Goal: Task Accomplishment & Management: Manage account settings

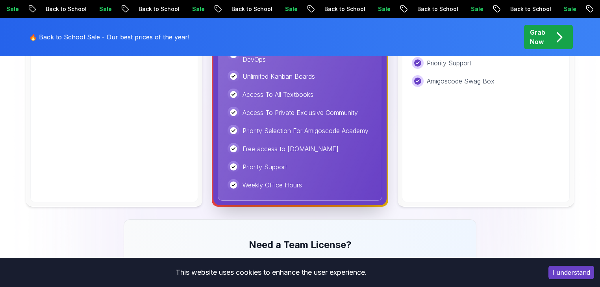
scroll to position [455, 0]
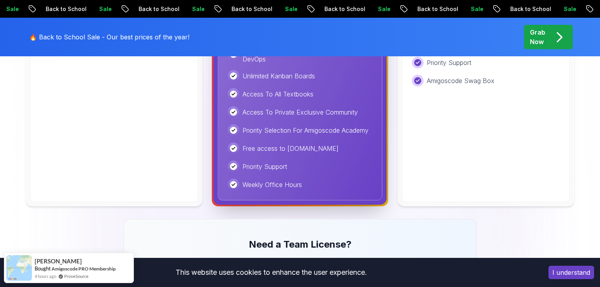
click at [574, 275] on button "I understand" at bounding box center [571, 272] width 46 height 13
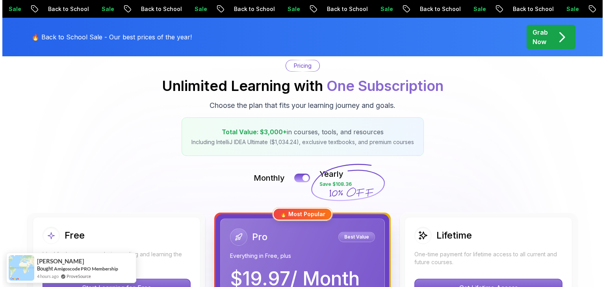
scroll to position [0, 0]
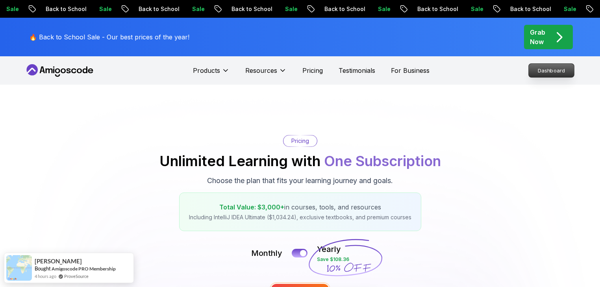
click at [546, 65] on p "Dashboard" at bounding box center [551, 70] width 45 height 13
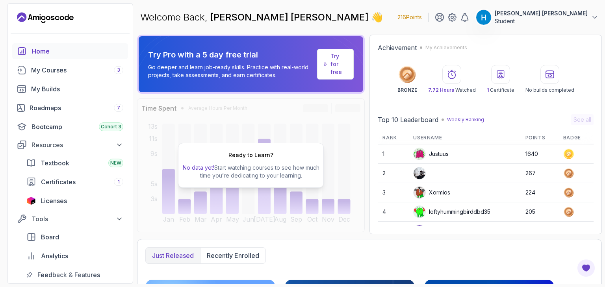
click at [538, 20] on p "Student" at bounding box center [540, 21] width 93 height 8
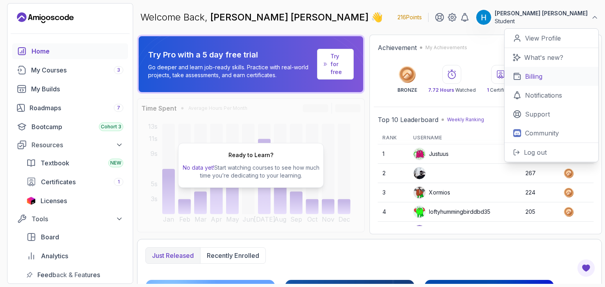
click at [549, 74] on link "Billing" at bounding box center [551, 76] width 94 height 19
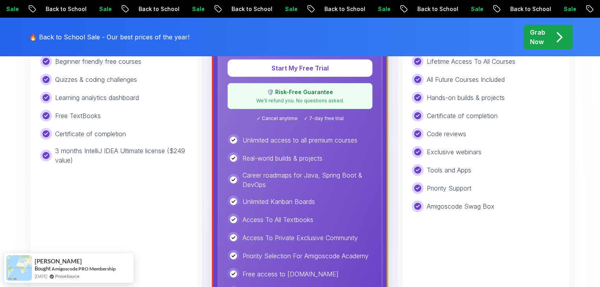
scroll to position [302, 0]
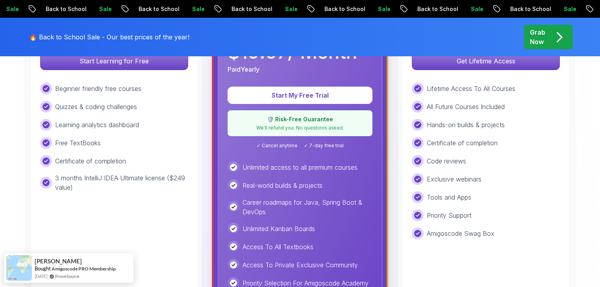
click at [163, 126] on div "Learning analytics dashboard" at bounding box center [114, 125] width 148 height 12
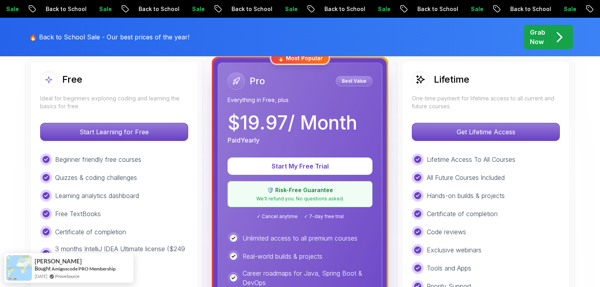
scroll to position [230, 0]
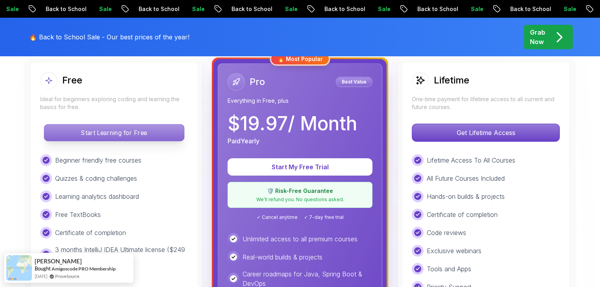
click at [163, 131] on p "Start Learning for Free" at bounding box center [114, 132] width 140 height 17
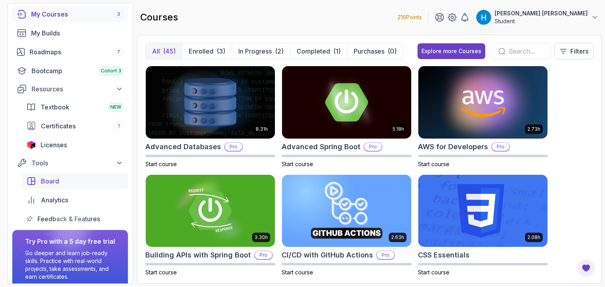
scroll to position [54, 0]
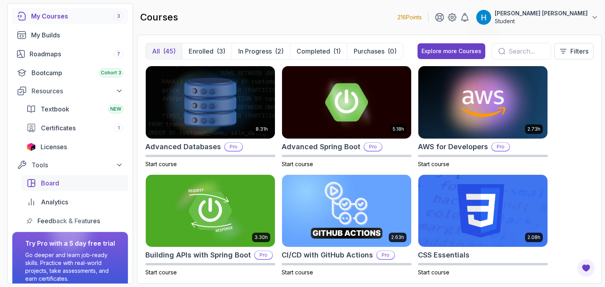
click at [70, 147] on div "Licenses" at bounding box center [82, 146] width 83 height 9
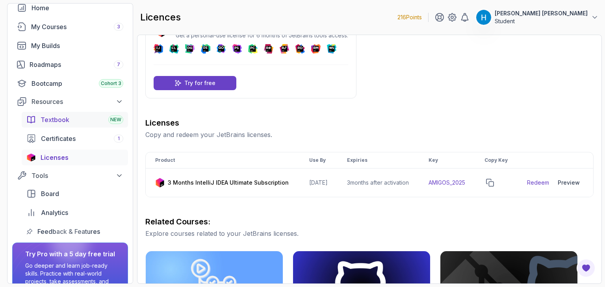
scroll to position [43, 0]
click at [74, 113] on link "Textbook NEW" at bounding box center [75, 120] width 106 height 16
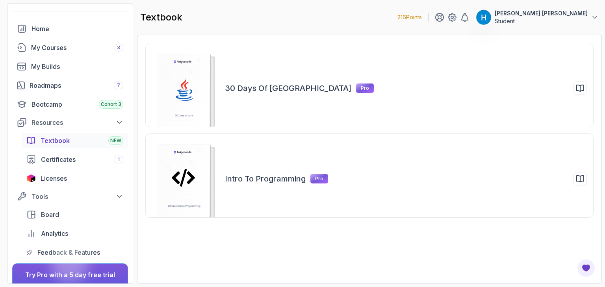
scroll to position [20, 0]
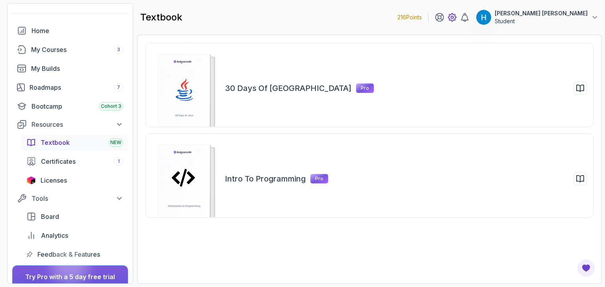
click at [457, 18] on icon at bounding box center [451, 17] width 9 height 9
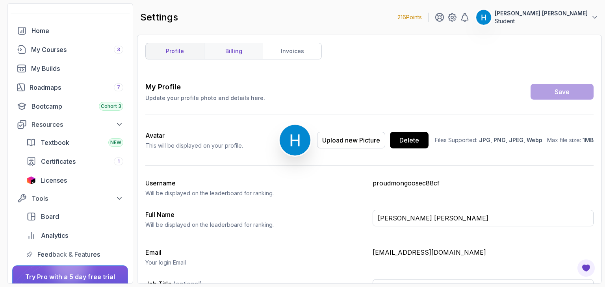
click at [232, 48] on link "billing" at bounding box center [233, 51] width 59 height 16
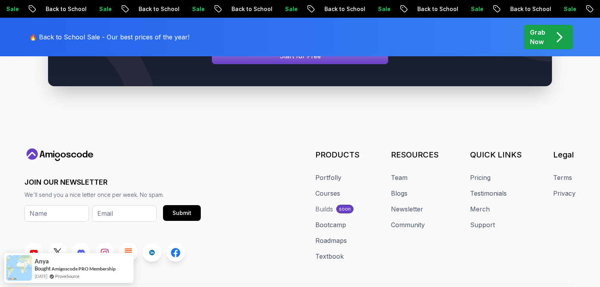
scroll to position [3451, 0]
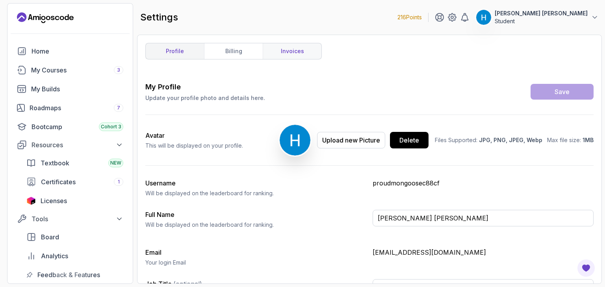
click at [290, 54] on link "invoices" at bounding box center [292, 51] width 59 height 16
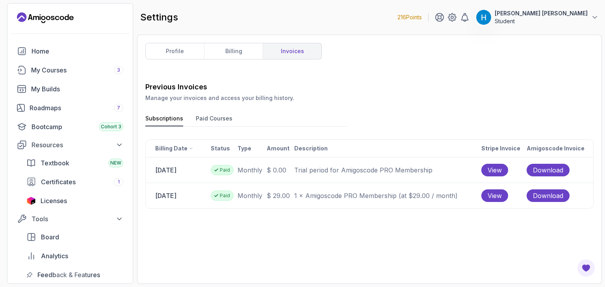
click at [206, 117] on button "Paid Courses" at bounding box center [214, 121] width 37 height 12
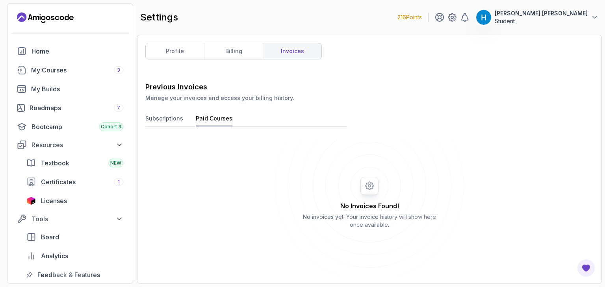
click at [180, 119] on button "Subscriptions" at bounding box center [164, 121] width 38 height 12
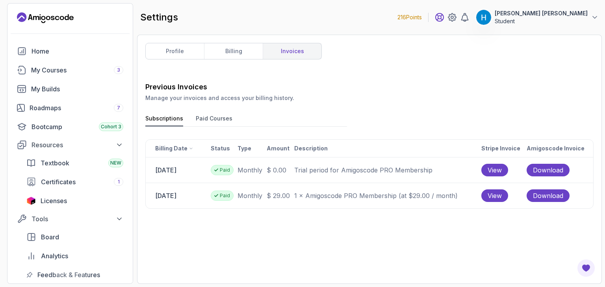
click at [444, 20] on icon at bounding box center [439, 17] width 9 height 9
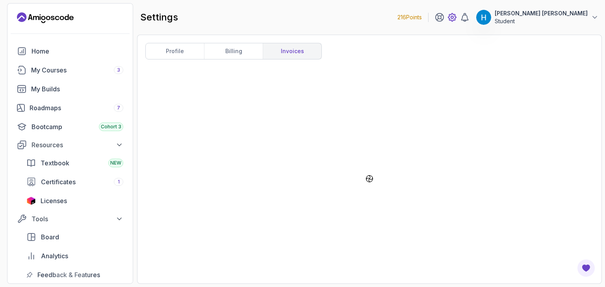
click at [456, 21] on icon at bounding box center [452, 17] width 8 height 8
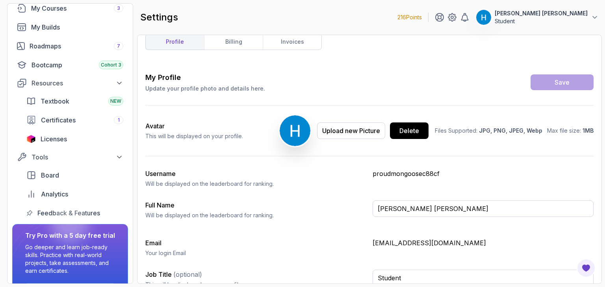
scroll to position [62, 0]
click at [457, 15] on icon at bounding box center [451, 17] width 9 height 9
click at [469, 20] on icon at bounding box center [464, 17] width 9 height 9
